Goal: Information Seeking & Learning: Learn about a topic

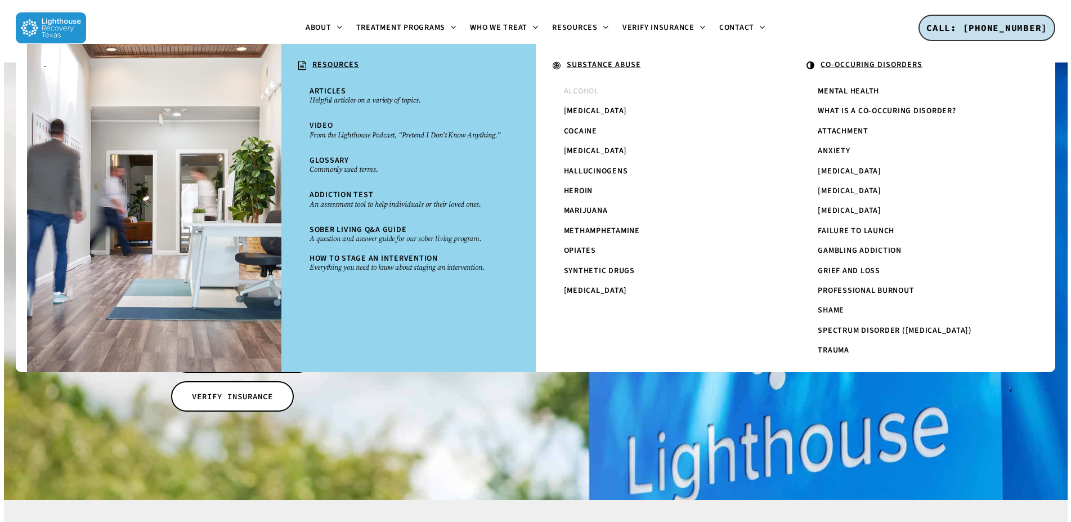
click at [574, 88] on span "Alcohol" at bounding box center [581, 91] width 35 height 11
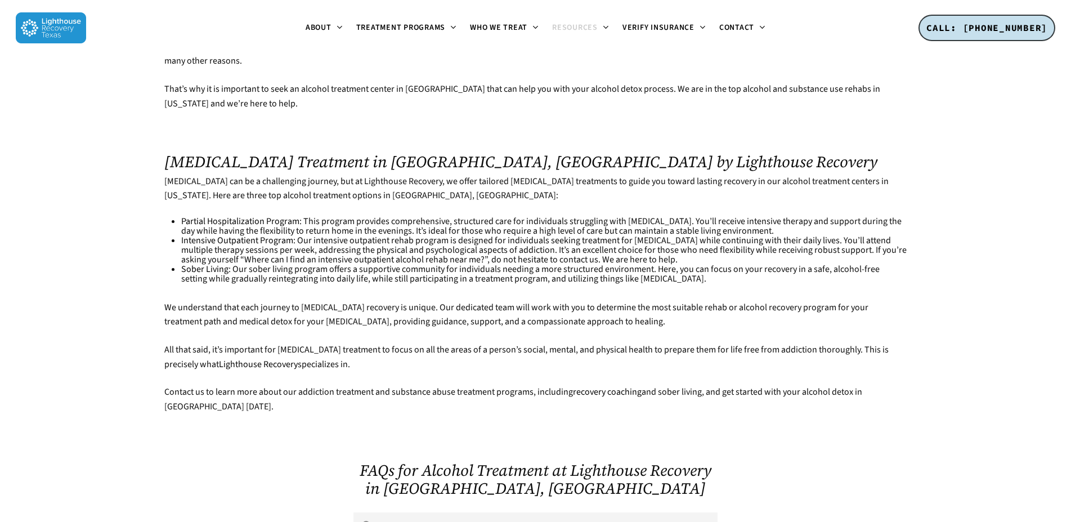
scroll to position [2984, 0]
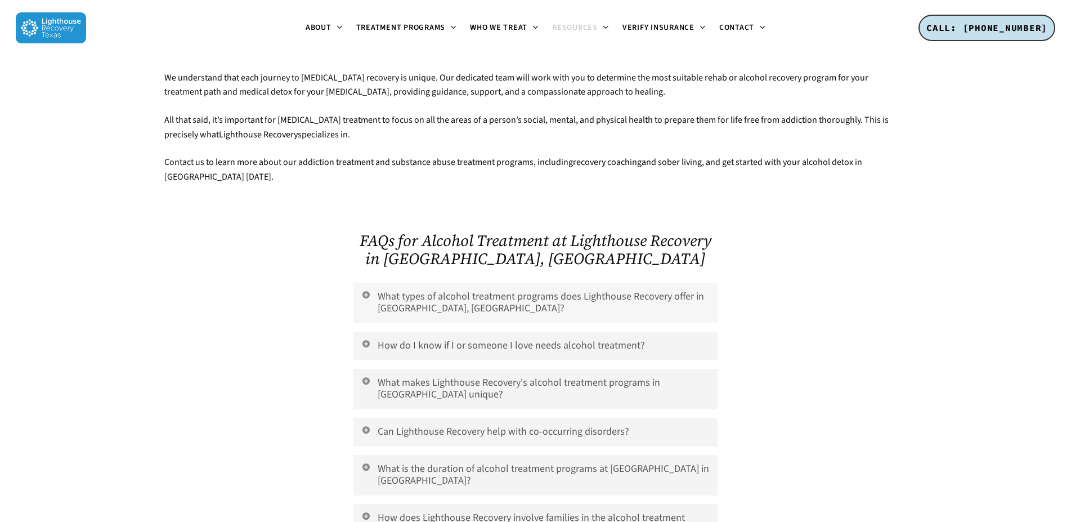
click at [447, 282] on link "What types of alcohol treatment programs does Lighthouse Recovery offer in Dall…" at bounding box center [534, 302] width 363 height 41
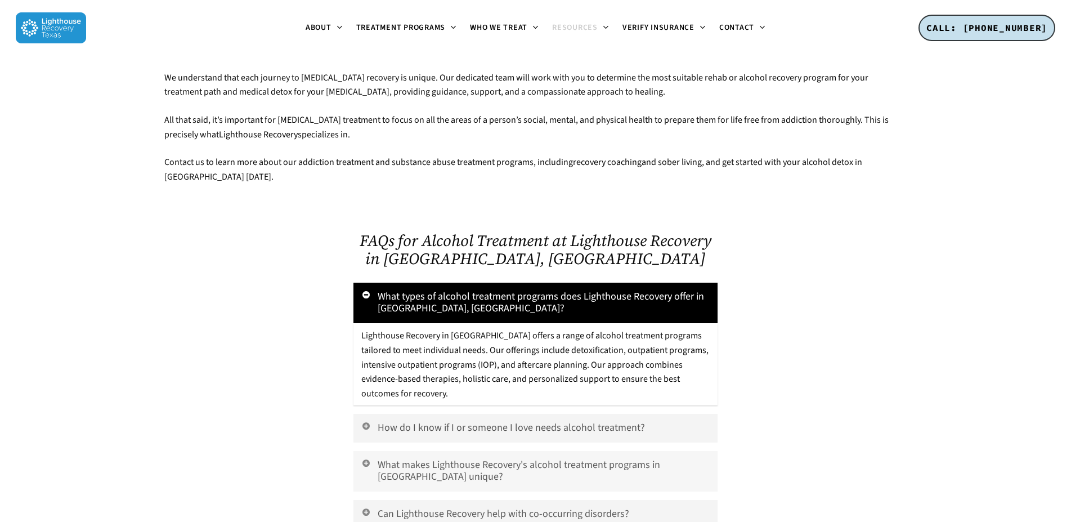
click at [560, 451] on link "What makes Lighthouse Recovery's alcohol treatment programs in Dallas unique?" at bounding box center [534, 471] width 363 height 41
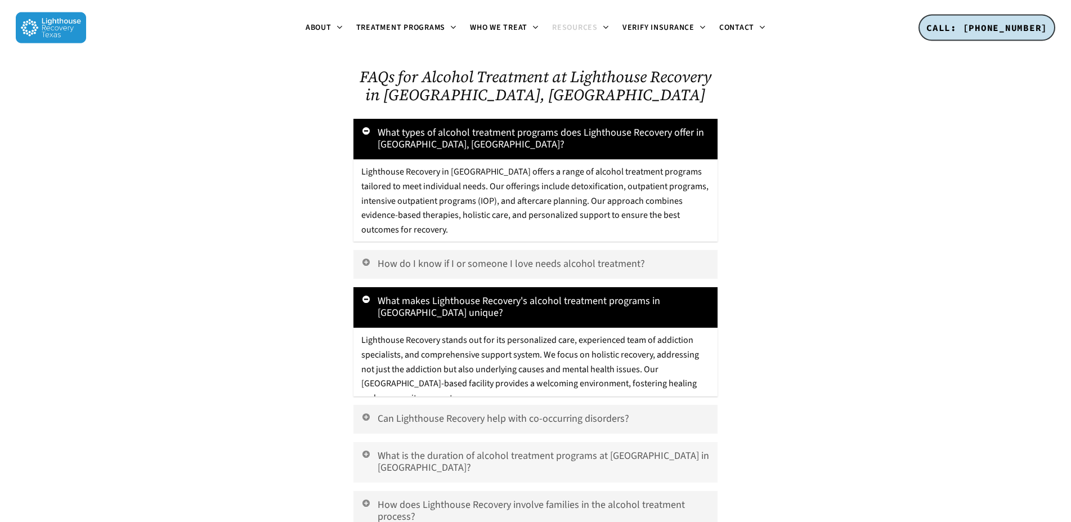
scroll to position [3157, 0]
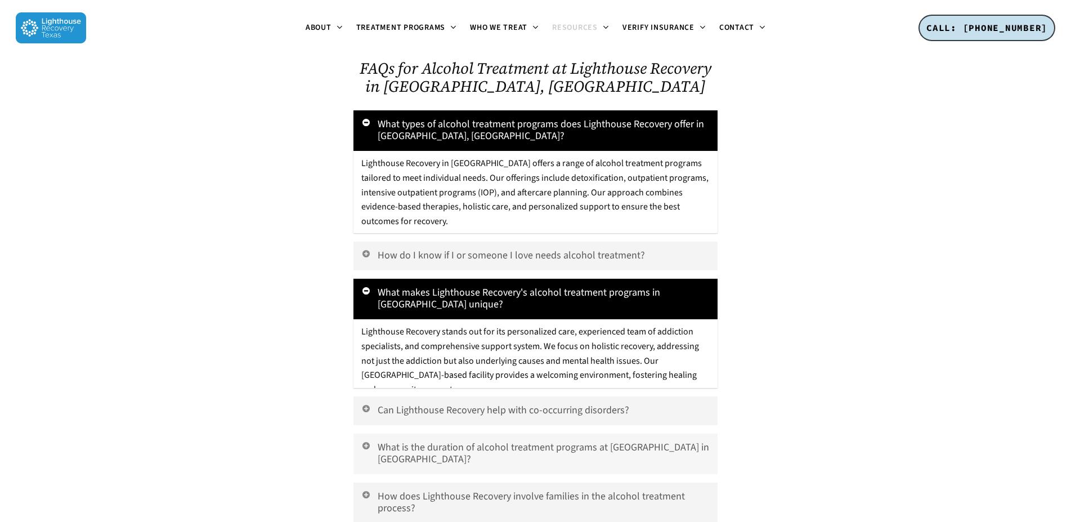
click at [549, 433] on link "What is the duration of alcohol treatment programs at Lighthouse Recovery in Da…" at bounding box center [534, 453] width 363 height 41
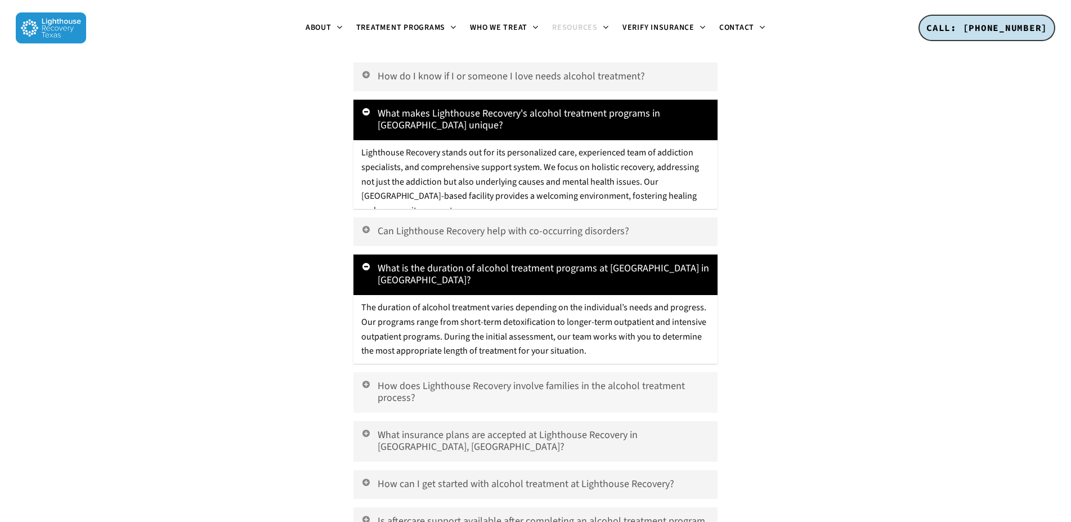
scroll to position [3386, 0]
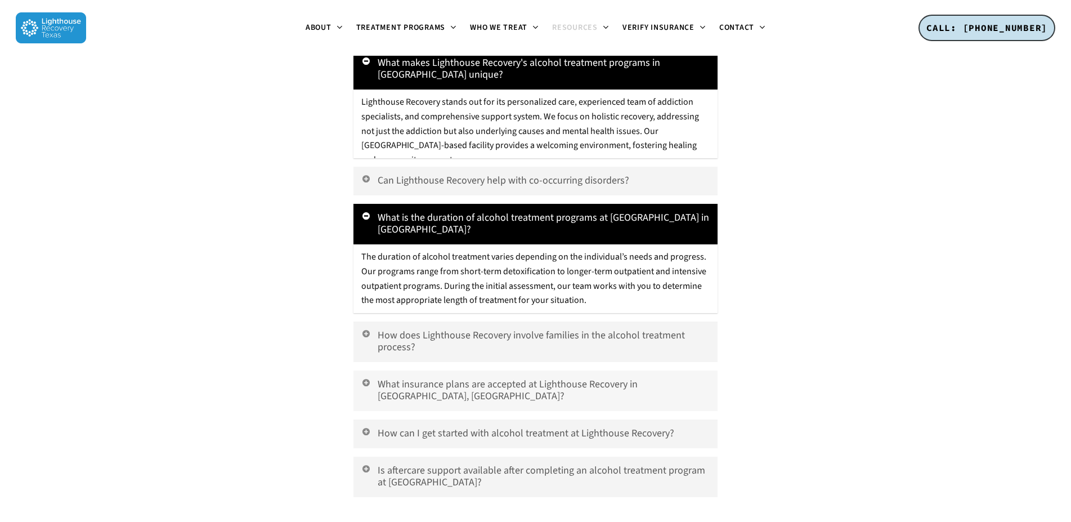
click at [523, 370] on link "What insurance plans are accepted at Lighthouse Recovery in Dallas, TX?" at bounding box center [534, 390] width 363 height 41
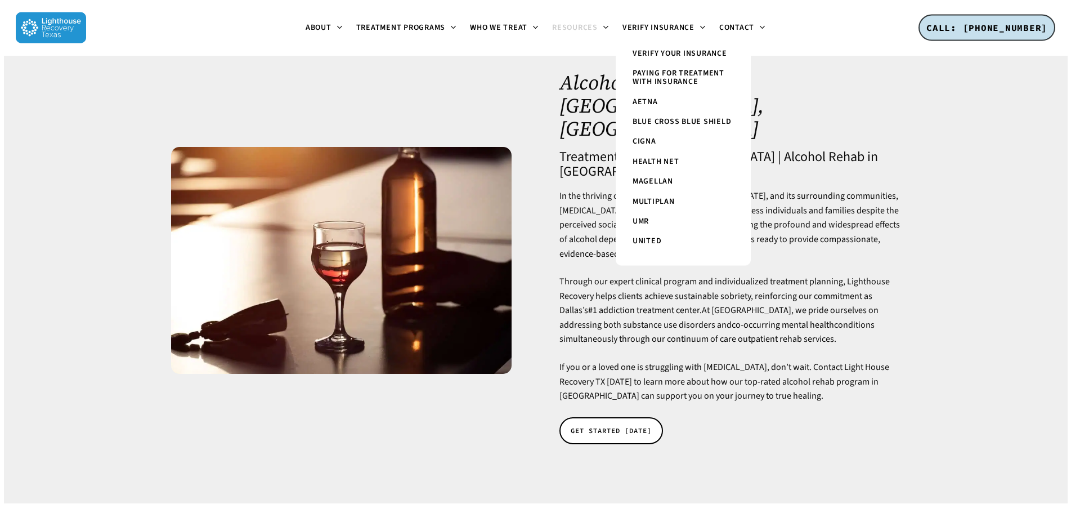
scroll to position [57, 0]
